Goal: Transaction & Acquisition: Purchase product/service

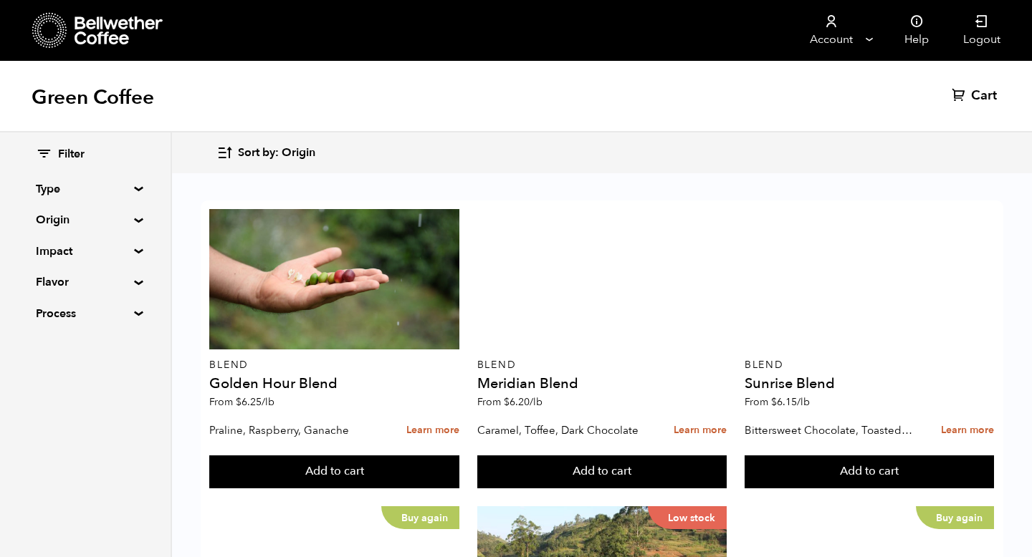
scroll to position [698, 0]
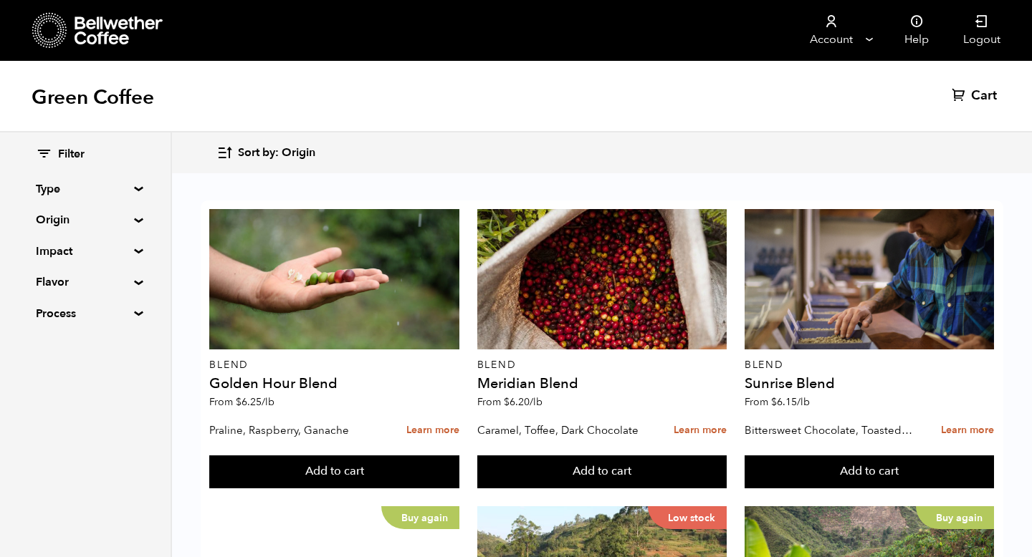
click at [458, 456] on button "Add to cart" at bounding box center [333, 472] width 249 height 33
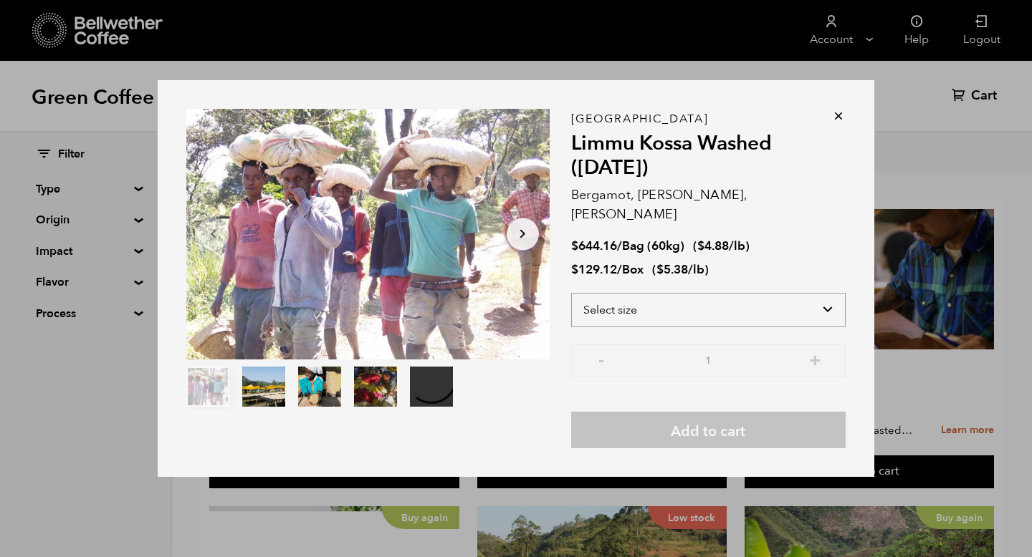
click at [829, 302] on select "Select size Bag (60kg) (132 lbs) Box (24 lbs)" at bounding box center [708, 310] width 274 height 34
select select "bag-3"
click at [571, 293] on select "Select size Bag (60kg) (132 lbs) Box (24 lbs)" at bounding box center [708, 310] width 274 height 34
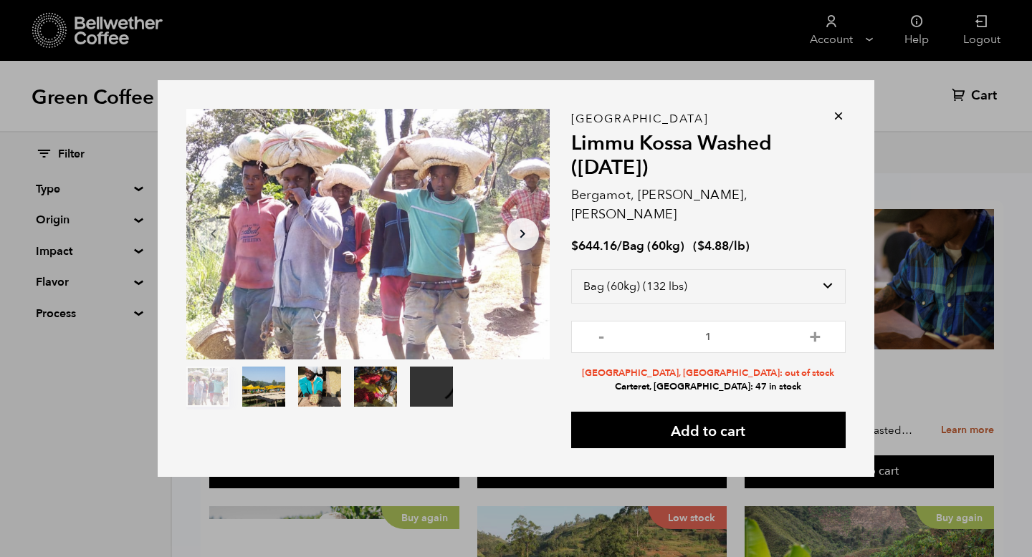
click at [835, 123] on icon at bounding box center [838, 116] width 14 height 14
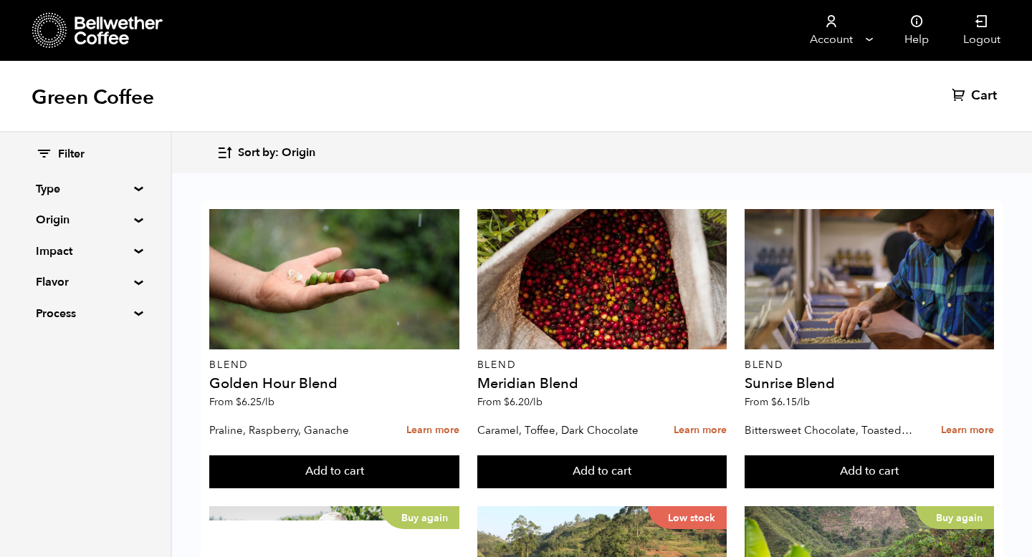
scroll to position [911, 0]
click at [354, 456] on button "Add to cart" at bounding box center [333, 472] width 249 height 33
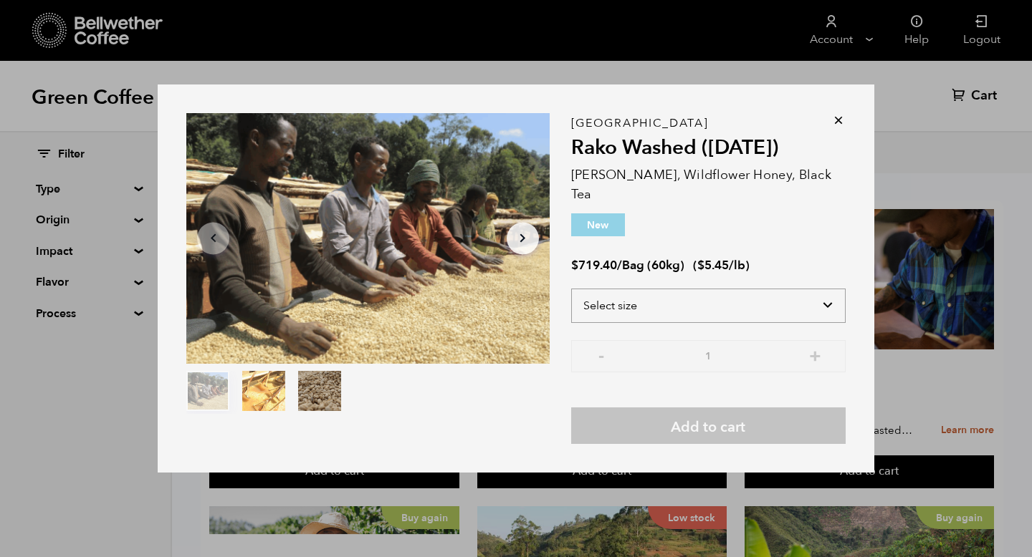
click at [837, 297] on select "Select size Bag (60kg) (132 lbs)" at bounding box center [708, 306] width 274 height 34
select select "bag-3"
click at [571, 289] on select "Select size Bag (60kg) (132 lbs)" at bounding box center [708, 306] width 274 height 34
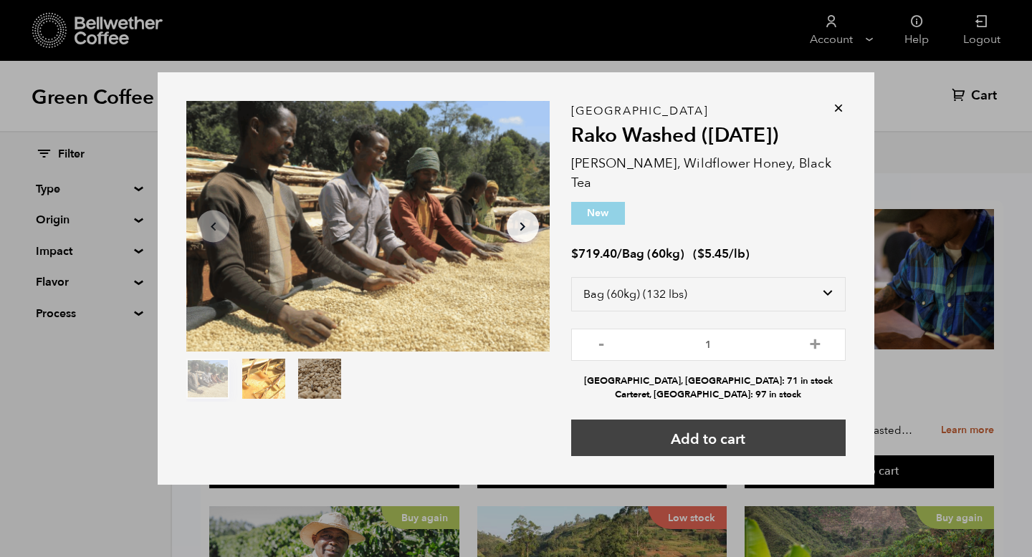
click at [724, 430] on button "Add to cart" at bounding box center [708, 438] width 274 height 37
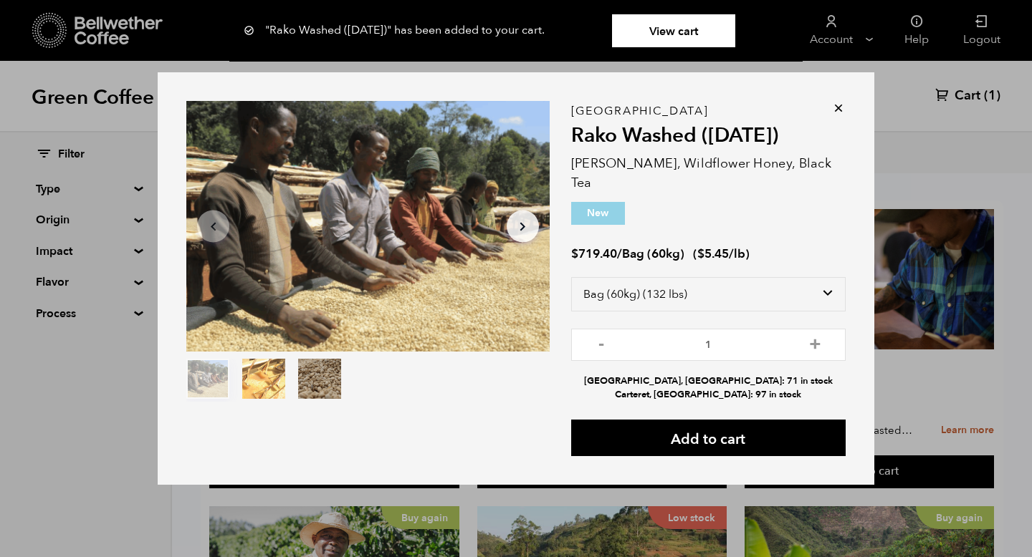
click at [840, 115] on icon at bounding box center [838, 108] width 14 height 14
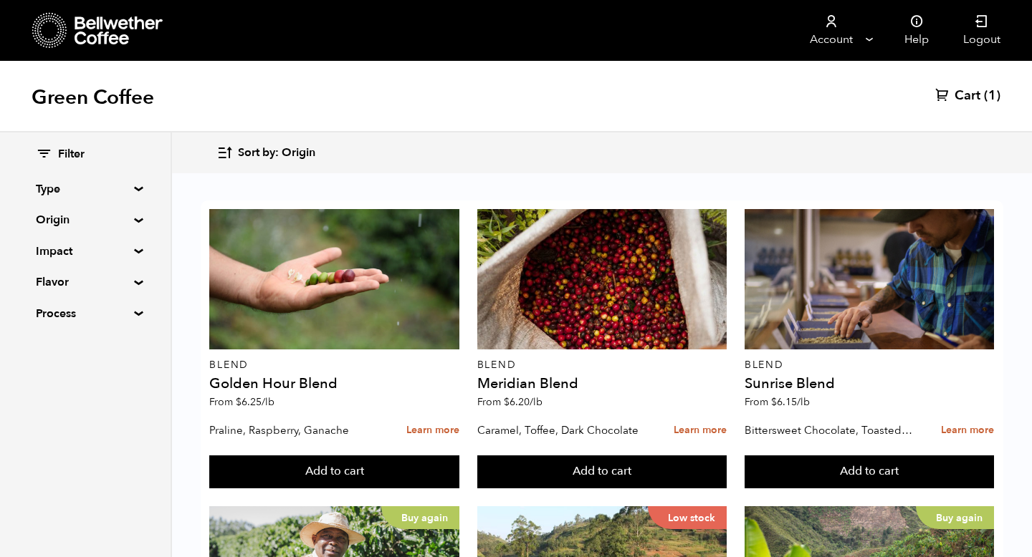
scroll to position [951, 0]
click at [458, 456] on button "Add to cart" at bounding box center [333, 472] width 249 height 33
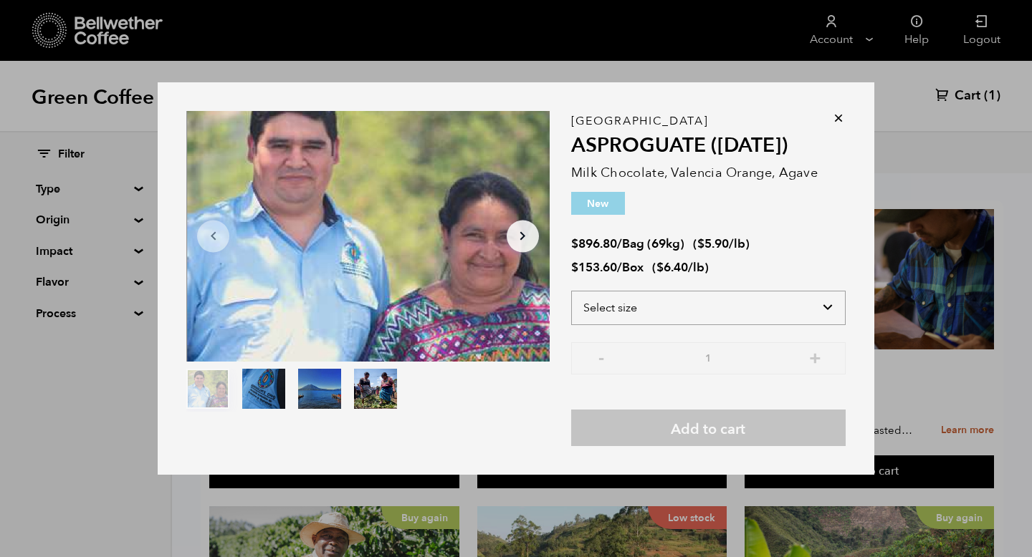
click at [745, 303] on select "Select size Bag (69kg) (152 lbs) Box (24 lbs)" at bounding box center [708, 308] width 274 height 34
select select "bag-2"
click at [571, 291] on select "Select size Bag (69kg) (152 lbs) Box (24 lbs)" at bounding box center [708, 308] width 274 height 34
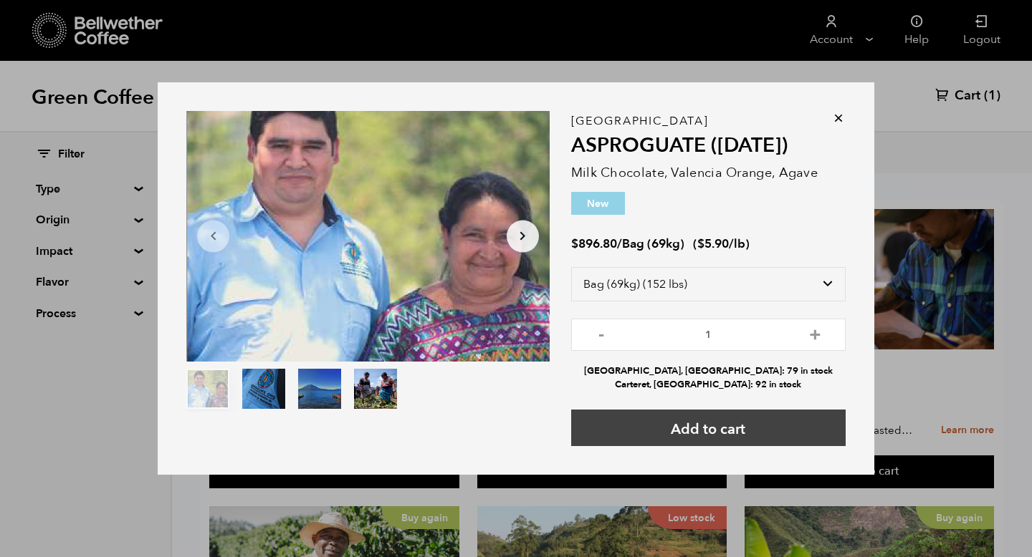
click at [698, 428] on button "Add to cart" at bounding box center [708, 428] width 274 height 37
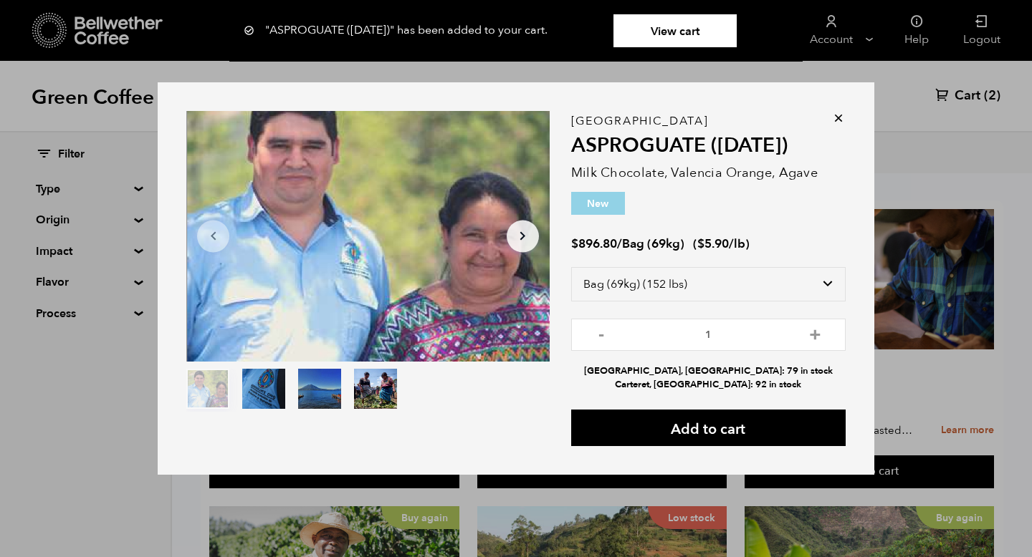
click at [664, 27] on link "View cart" at bounding box center [674, 30] width 123 height 33
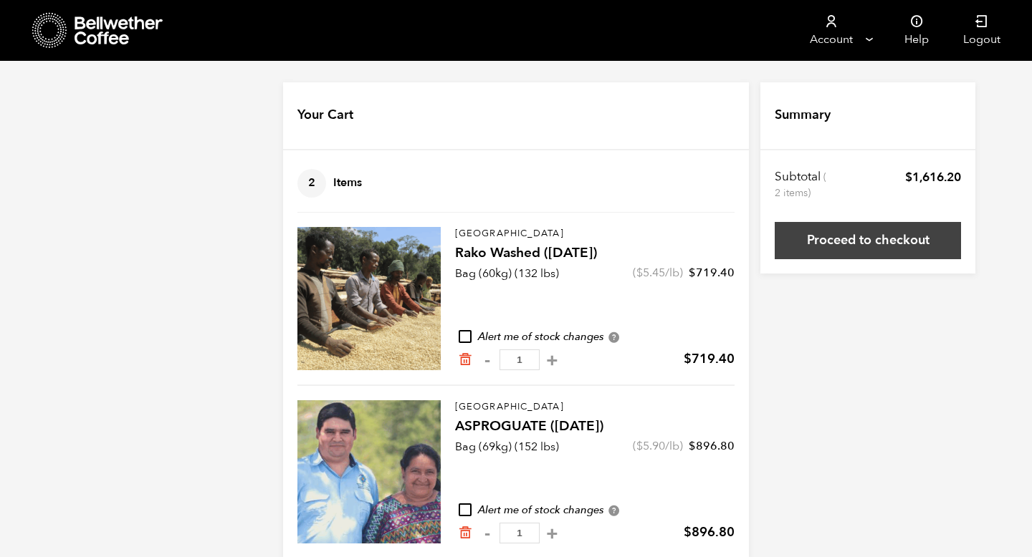
click at [847, 238] on link "Proceed to checkout" at bounding box center [867, 240] width 186 height 37
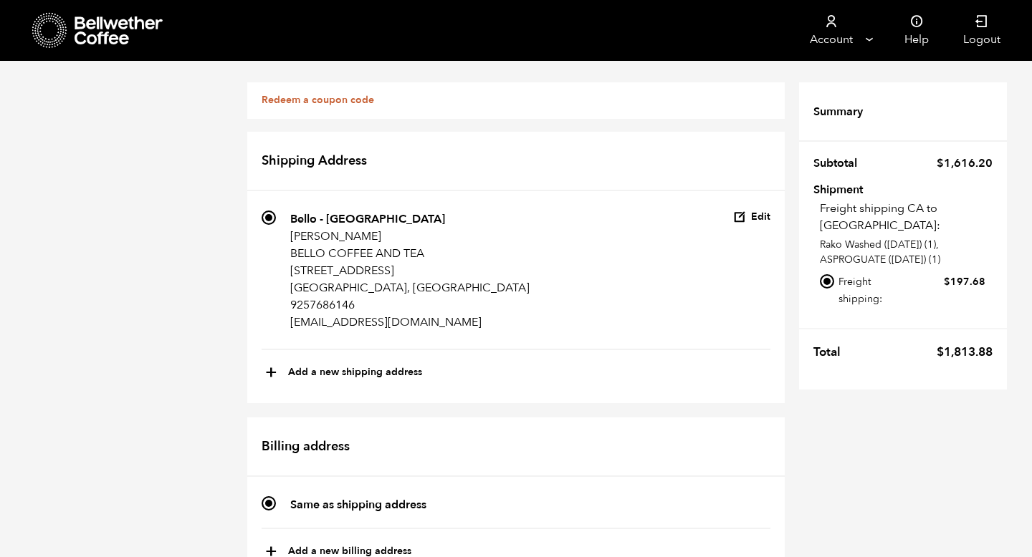
click at [825, 320] on input "Local pickup - Alameda, CA" at bounding box center [827, 327] width 14 height 14
radio input "true"
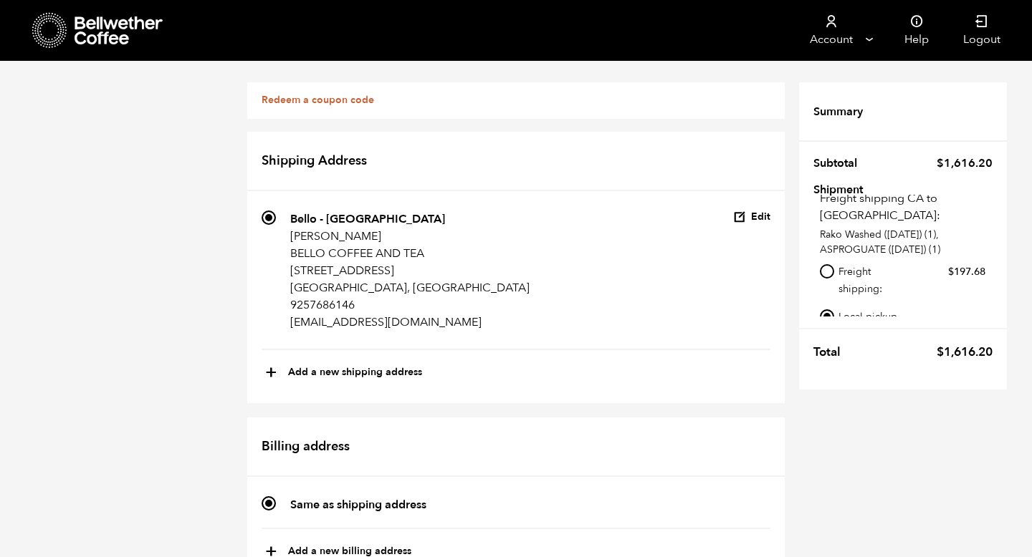
scroll to position [803, 0]
